Goal: Book appointment/travel/reservation

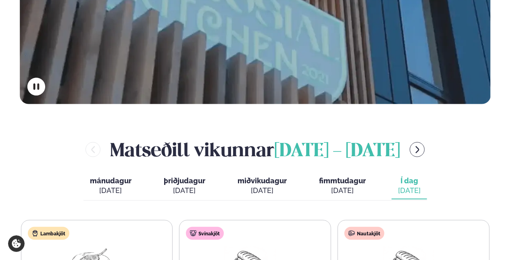
scroll to position [363, 0]
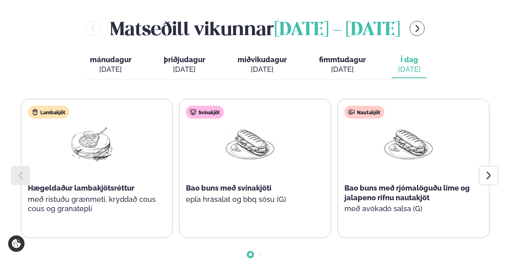
click at [496, 166] on div at bounding box center [488, 175] width 19 height 19
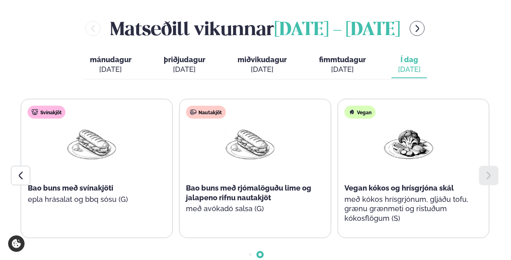
click at [425, 21] on button "menu-btn-right" at bounding box center [417, 28] width 15 height 15
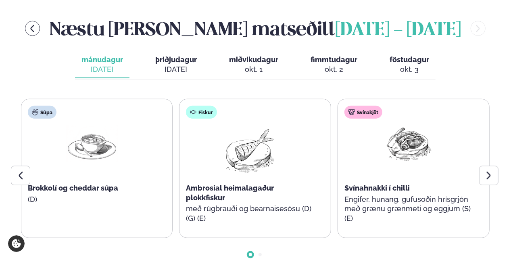
click at [489, 171] on icon at bounding box center [489, 176] width 10 height 10
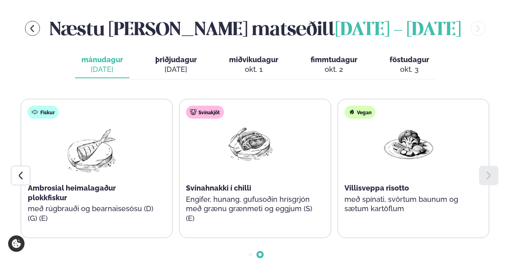
click at [27, 166] on div at bounding box center [20, 175] width 19 height 19
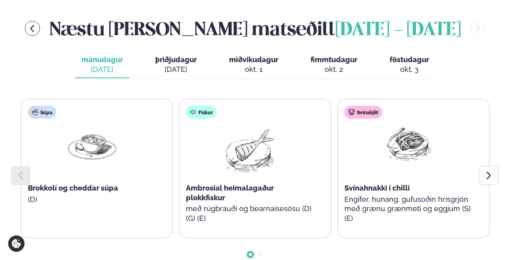
click at [185, 65] on div "[DATE]" at bounding box center [176, 70] width 42 height 10
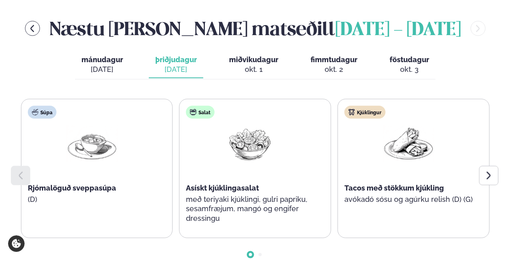
click at [487, 171] on icon at bounding box center [489, 176] width 10 height 10
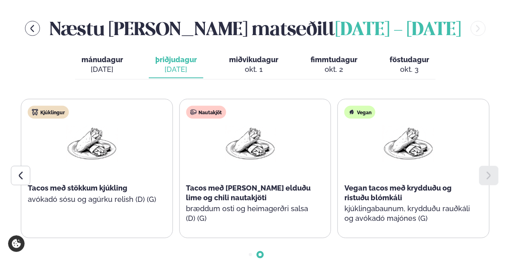
click at [257, 65] on div "okt. 1" at bounding box center [253, 70] width 49 height 10
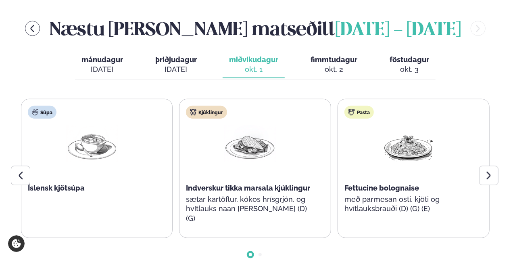
click at [489, 171] on icon at bounding box center [489, 176] width 10 height 10
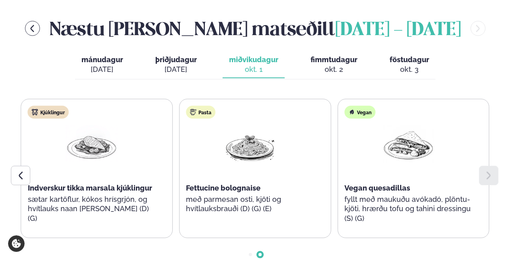
click at [342, 65] on div "okt. 2" at bounding box center [334, 70] width 47 height 10
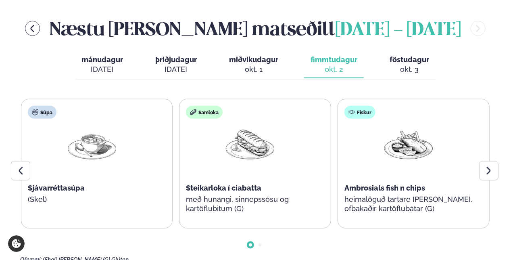
click at [486, 166] on icon at bounding box center [489, 171] width 10 height 10
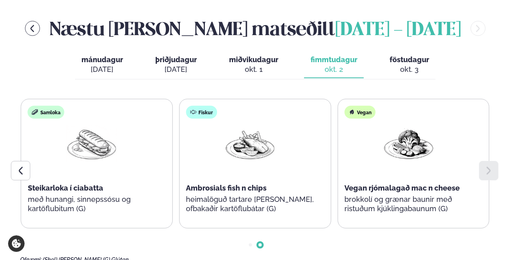
click at [420, 65] on div "okt. 3" at bounding box center [410, 70] width 40 height 10
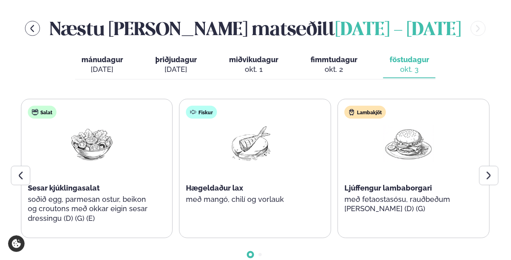
click at [495, 166] on div at bounding box center [488, 175] width 19 height 19
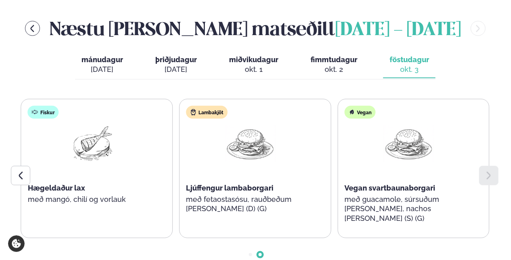
click at [18, 171] on icon at bounding box center [21, 176] width 10 height 10
